Goal: Information Seeking & Learning: Learn about a topic

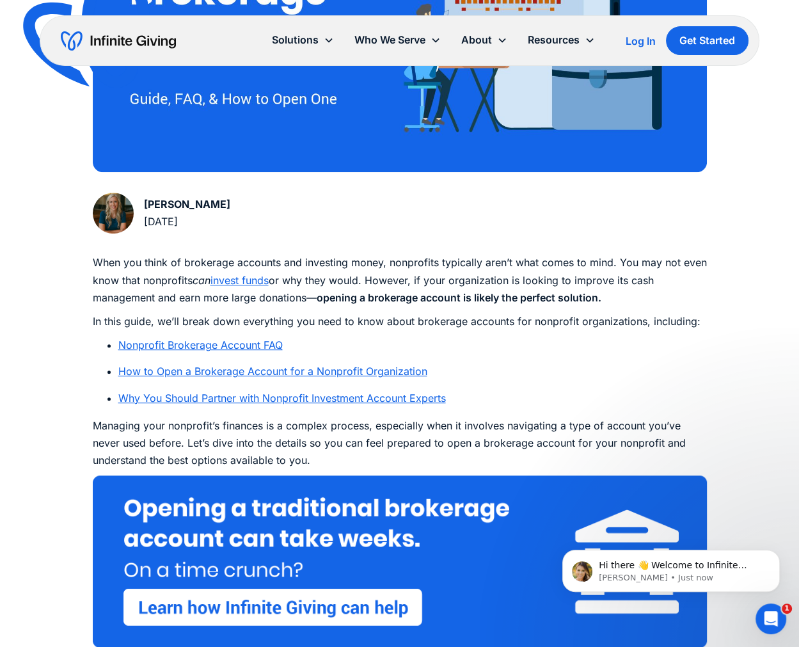
click at [261, 351] on link "Nonprofit Brokerage Account FAQ" at bounding box center [200, 345] width 164 height 13
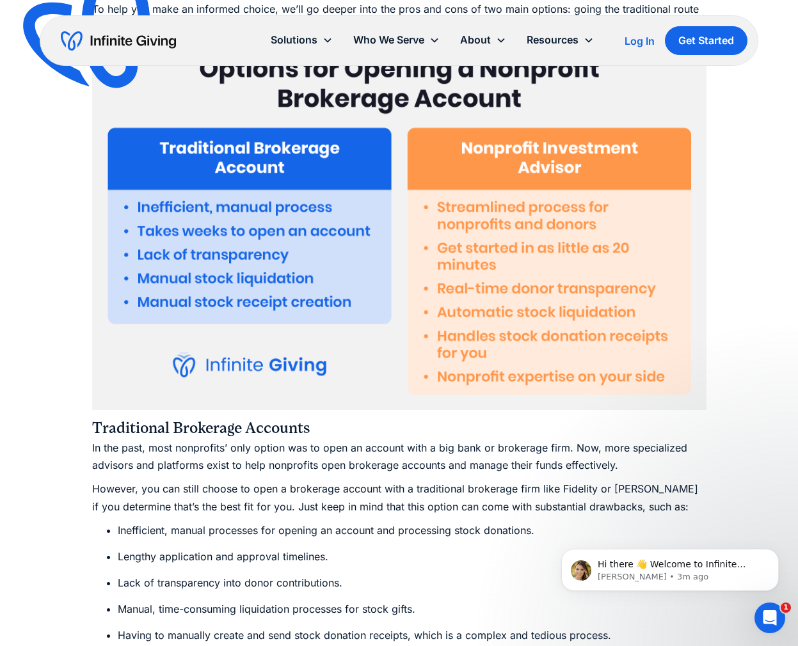
scroll to position [3598, 0]
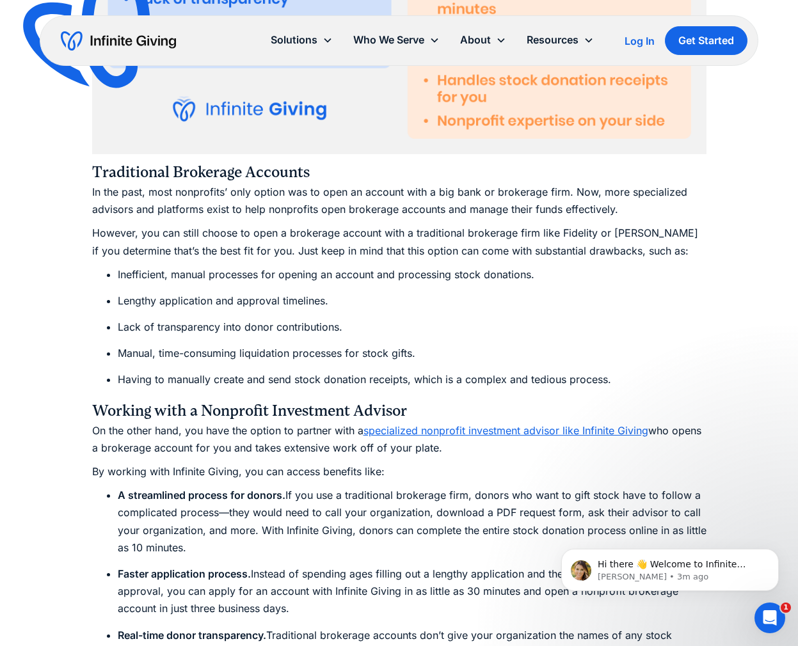
click at [493, 433] on link "specialized nonprofit investment advisor like Infinite Giving" at bounding box center [506, 430] width 285 height 13
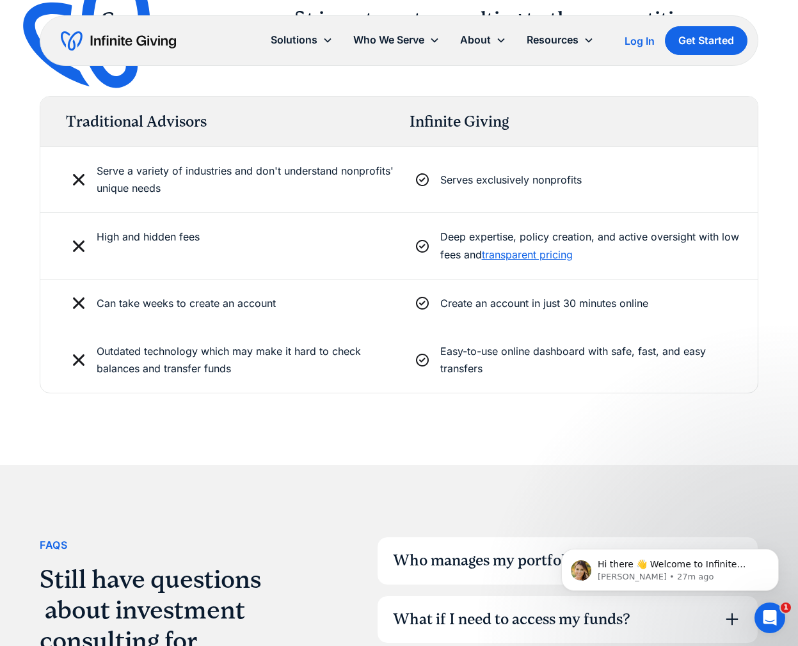
scroll to position [3200, 0]
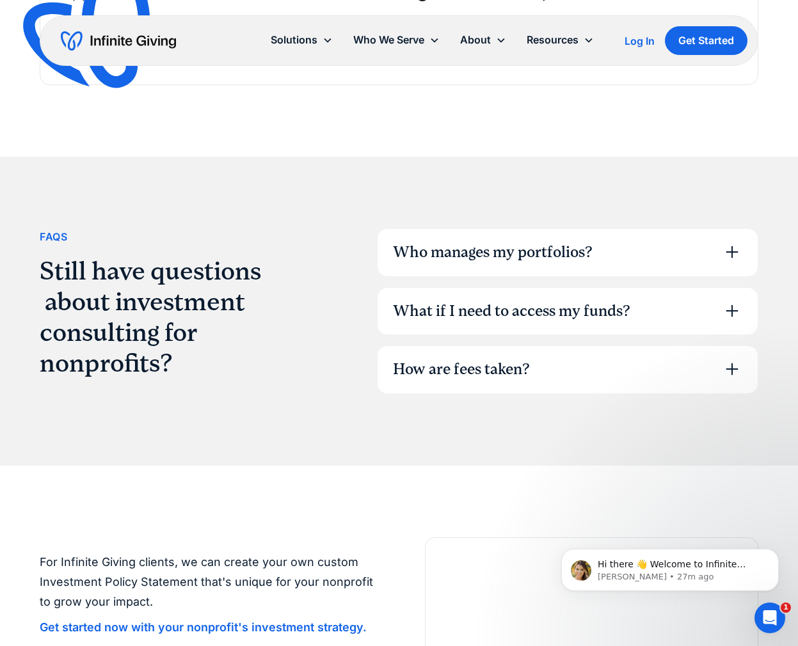
click at [611, 229] on div "Who manages my portfolios?" at bounding box center [568, 252] width 380 height 47
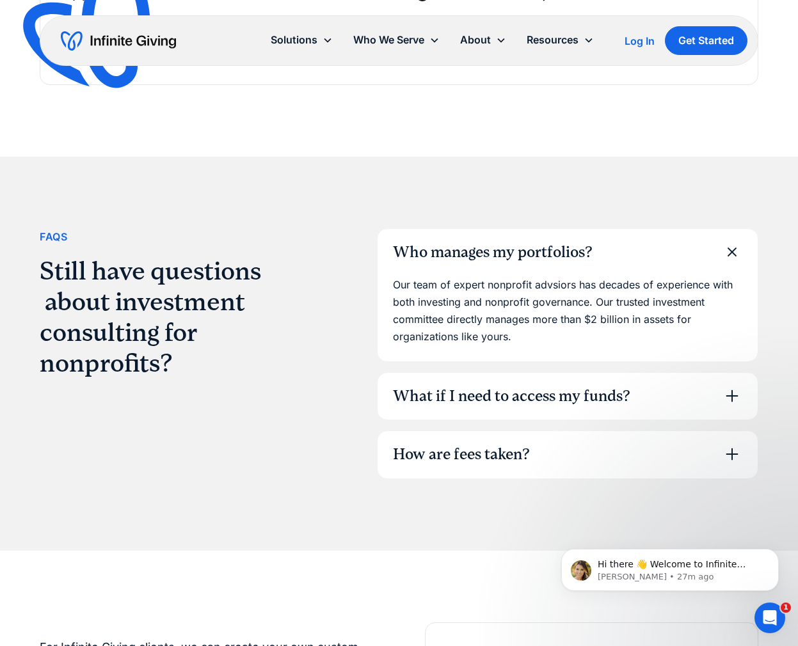
click at [611, 229] on div "Who manages my portfolios?" at bounding box center [568, 252] width 380 height 47
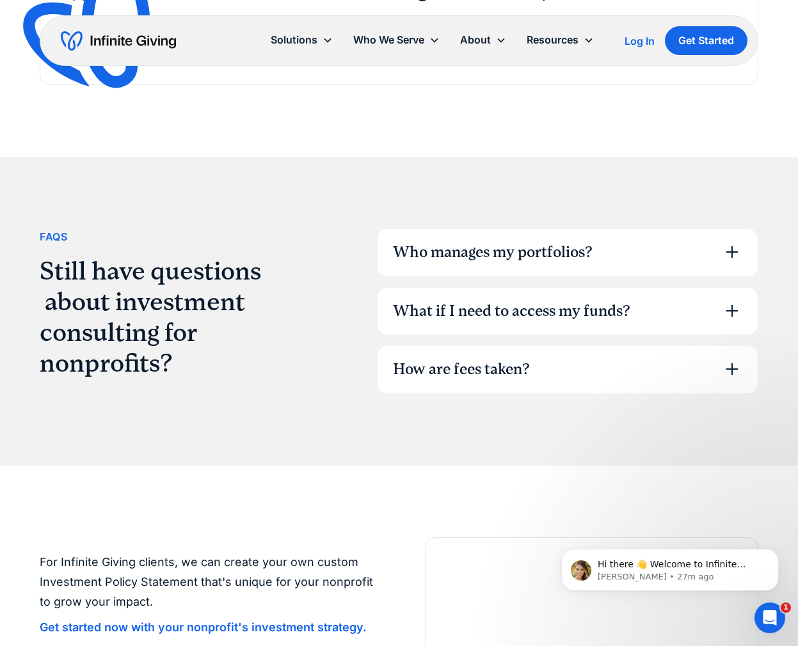
click at [586, 301] on div "What if I need to access my funds?" at bounding box center [511, 312] width 237 height 22
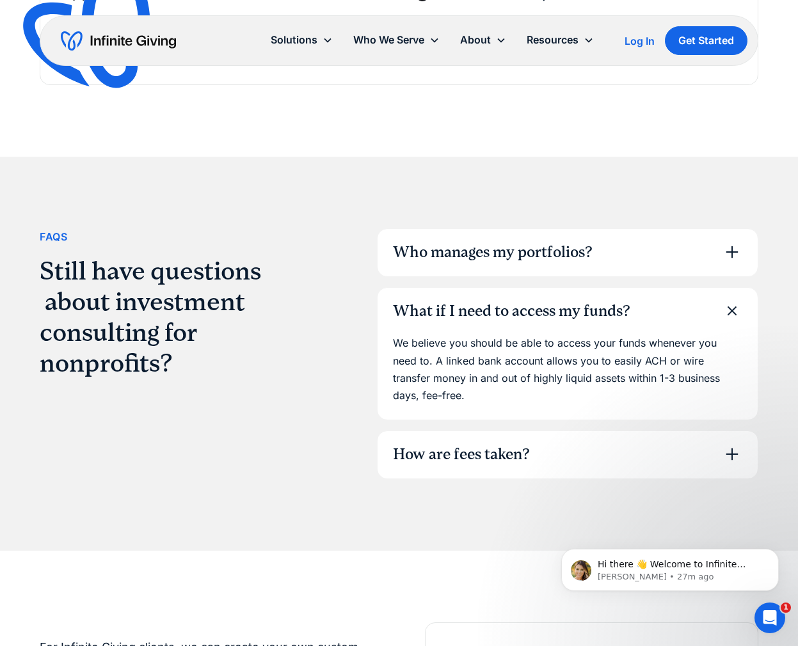
click at [582, 301] on div "What if I need to access my funds?" at bounding box center [511, 312] width 237 height 22
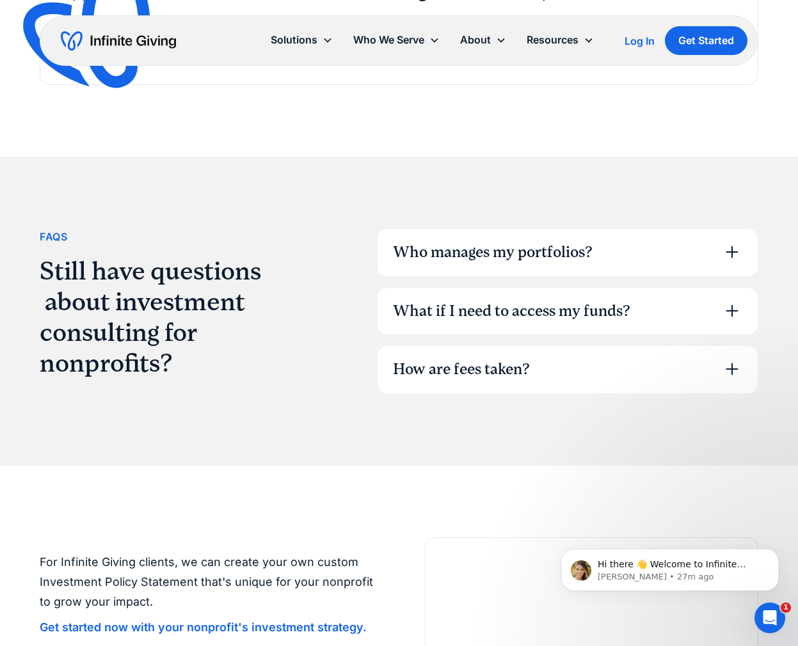
click at [509, 359] on div "How are fees taken?" at bounding box center [461, 370] width 137 height 22
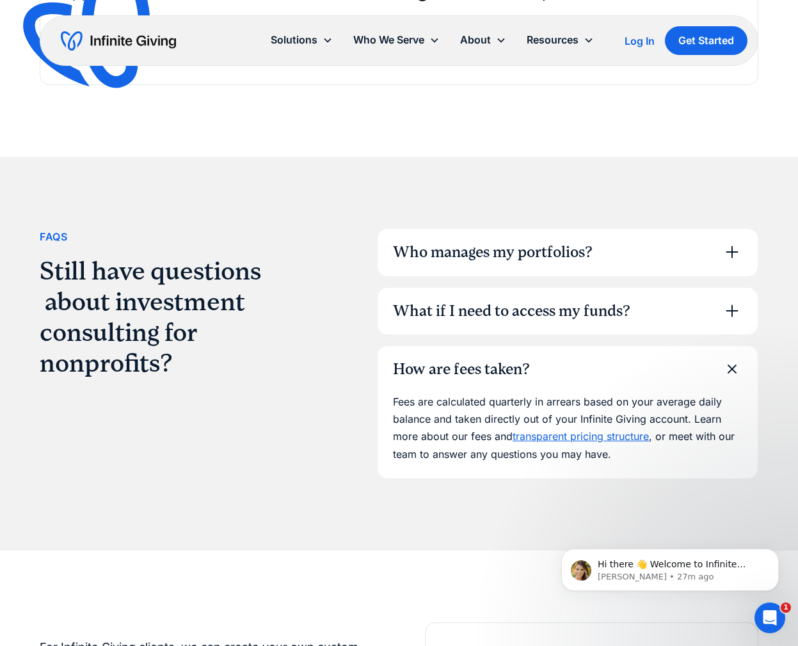
click at [508, 359] on div "How are fees taken?" at bounding box center [461, 370] width 137 height 22
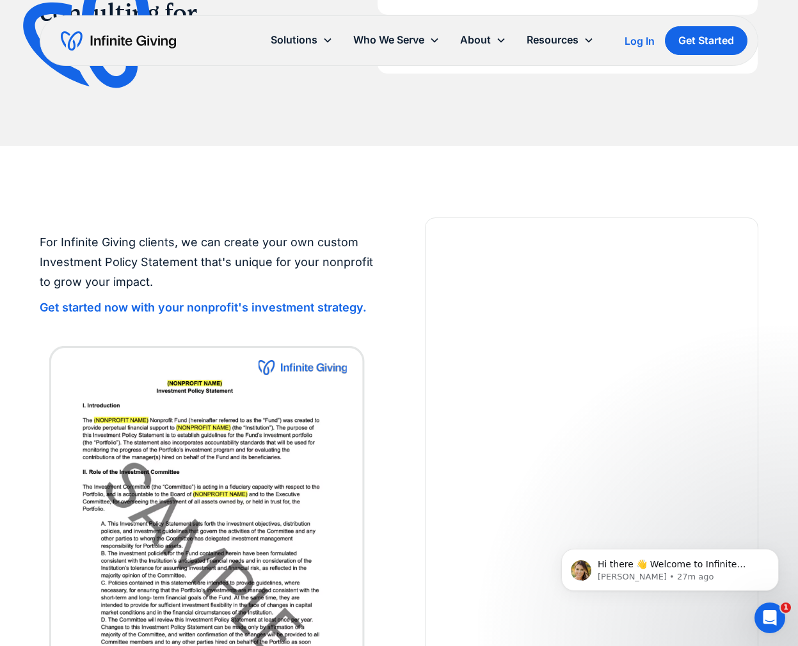
scroll to position [3904, 0]
